Goal: Task Accomplishment & Management: Use online tool/utility

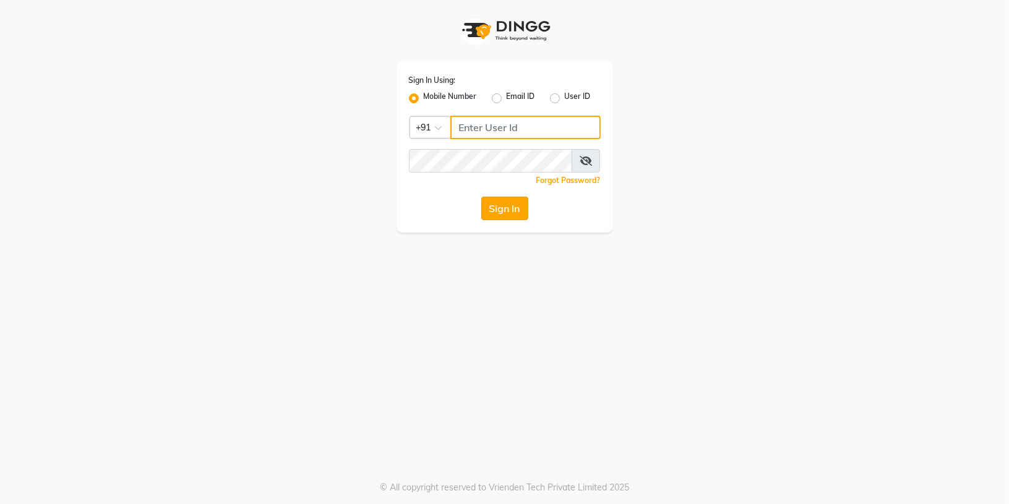
type input "8283091462"
click at [487, 204] on button "Sign In" at bounding box center [504, 209] width 47 height 24
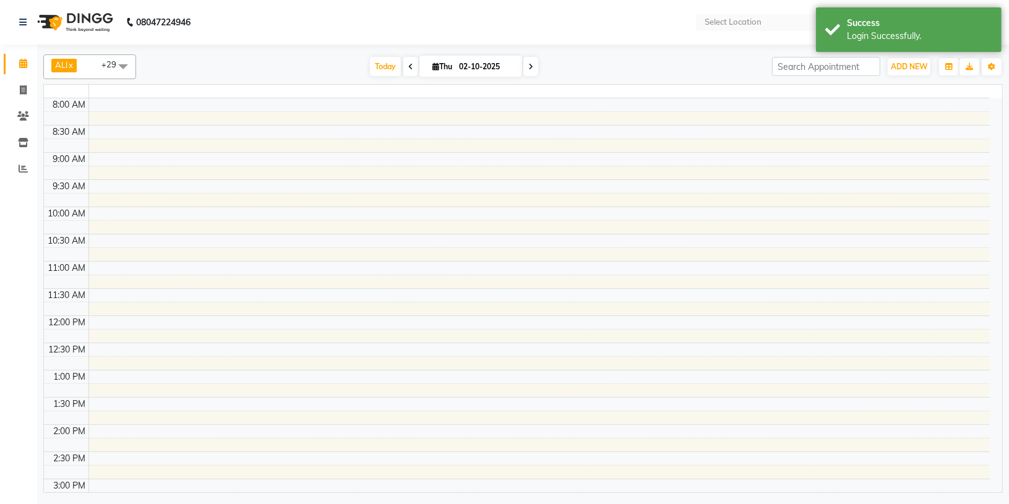
select select "en"
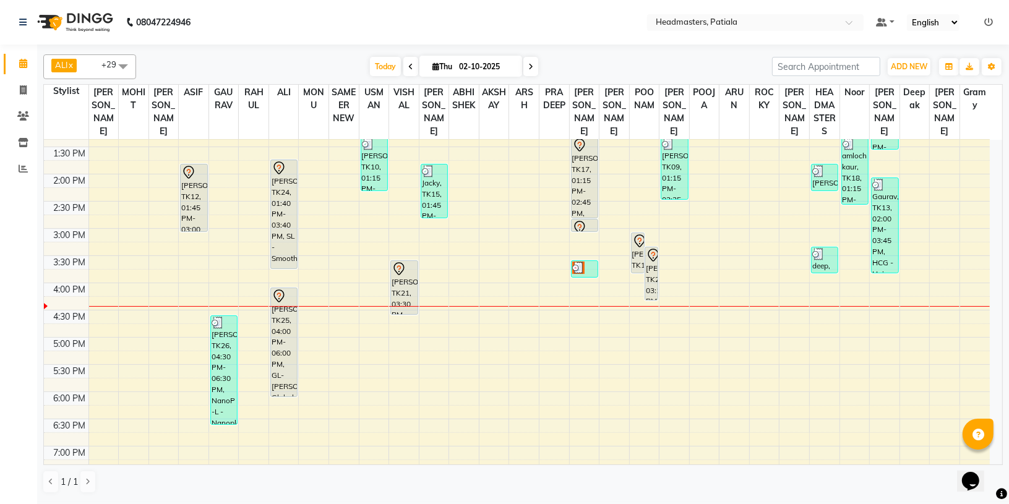
scroll to position [283, 0]
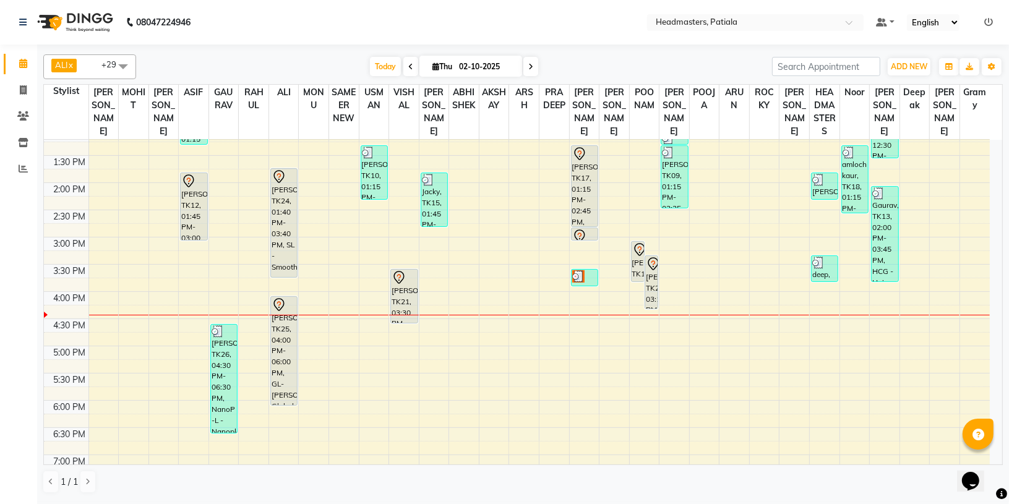
drag, startPoint x: 988, startPoint y: 327, endPoint x: 987, endPoint y: 292, distance: 34.7
click at [993, 295] on div "8:00 AM 8:30 AM 9:00 AM 9:30 AM 10:00 AM 10:30 AM 11:00 AM 11:30 AM 12:00 PM 12…" at bounding box center [523, 302] width 958 height 325
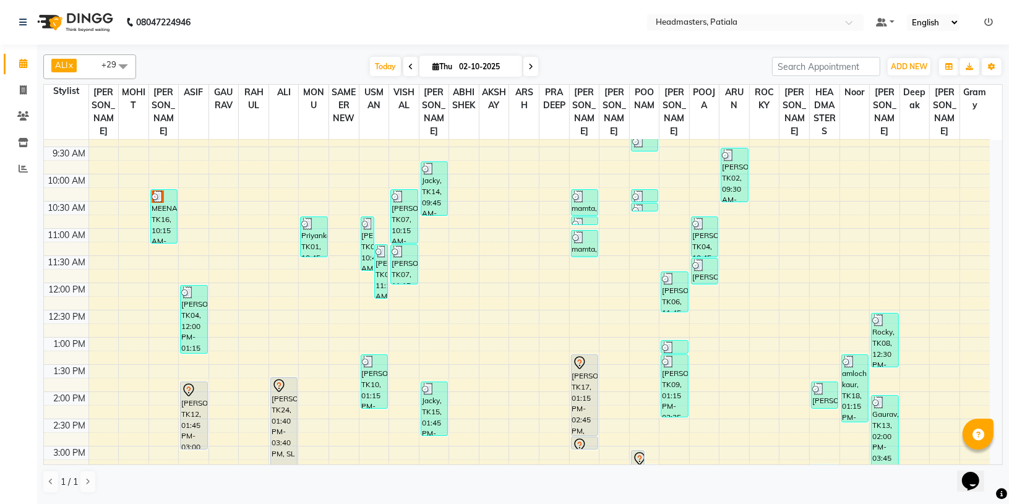
scroll to position [62, 0]
